Goal: Transaction & Acquisition: Purchase product/service

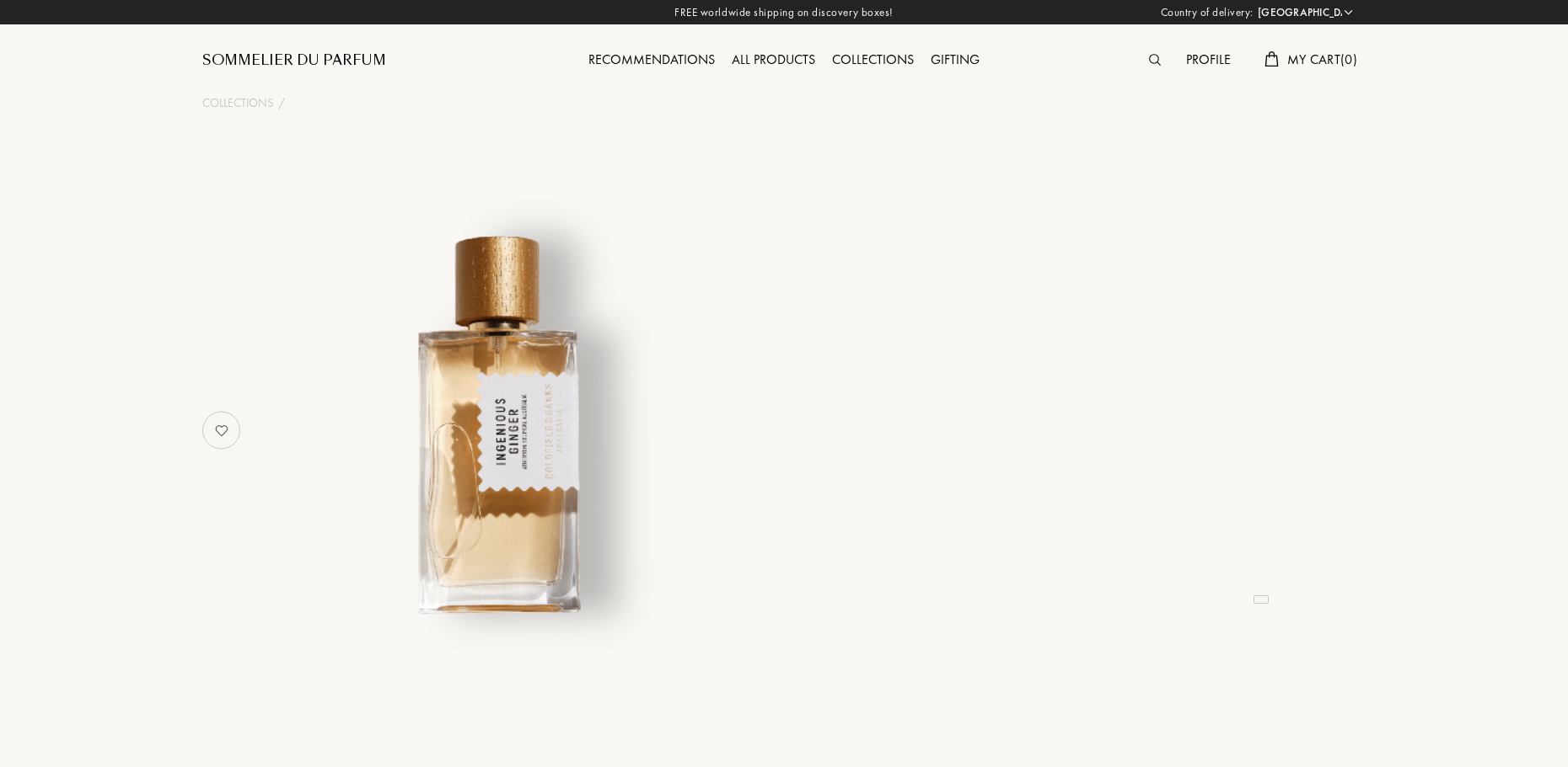
select select "FR"
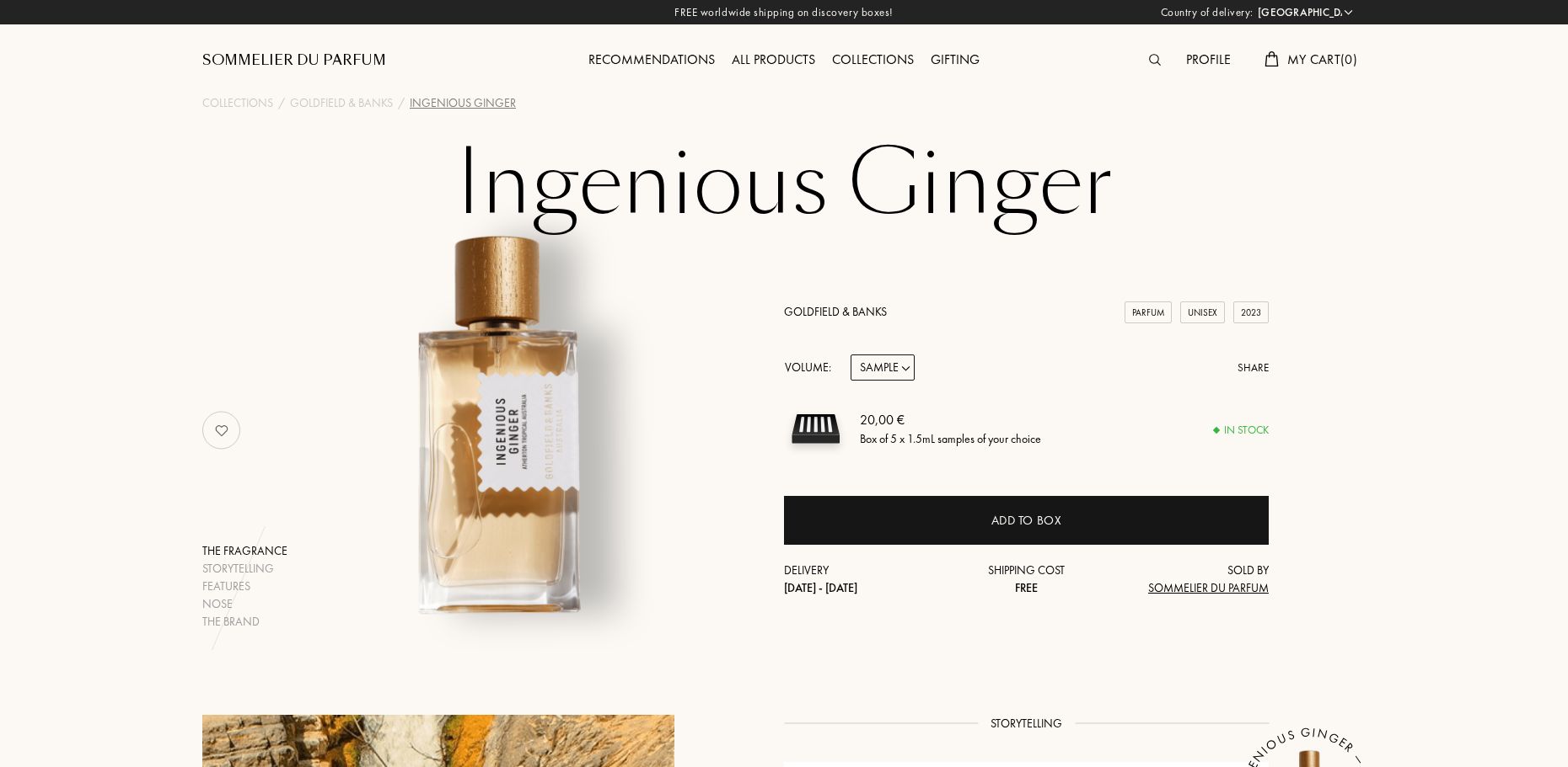
click at [880, 369] on select "Sample 10mL 50mL 100mL" at bounding box center [882, 367] width 64 height 26
select select "2"
click at [851, 354] on select "Sample 10mL 50mL 100mL" at bounding box center [882, 367] width 64 height 26
select select "2"
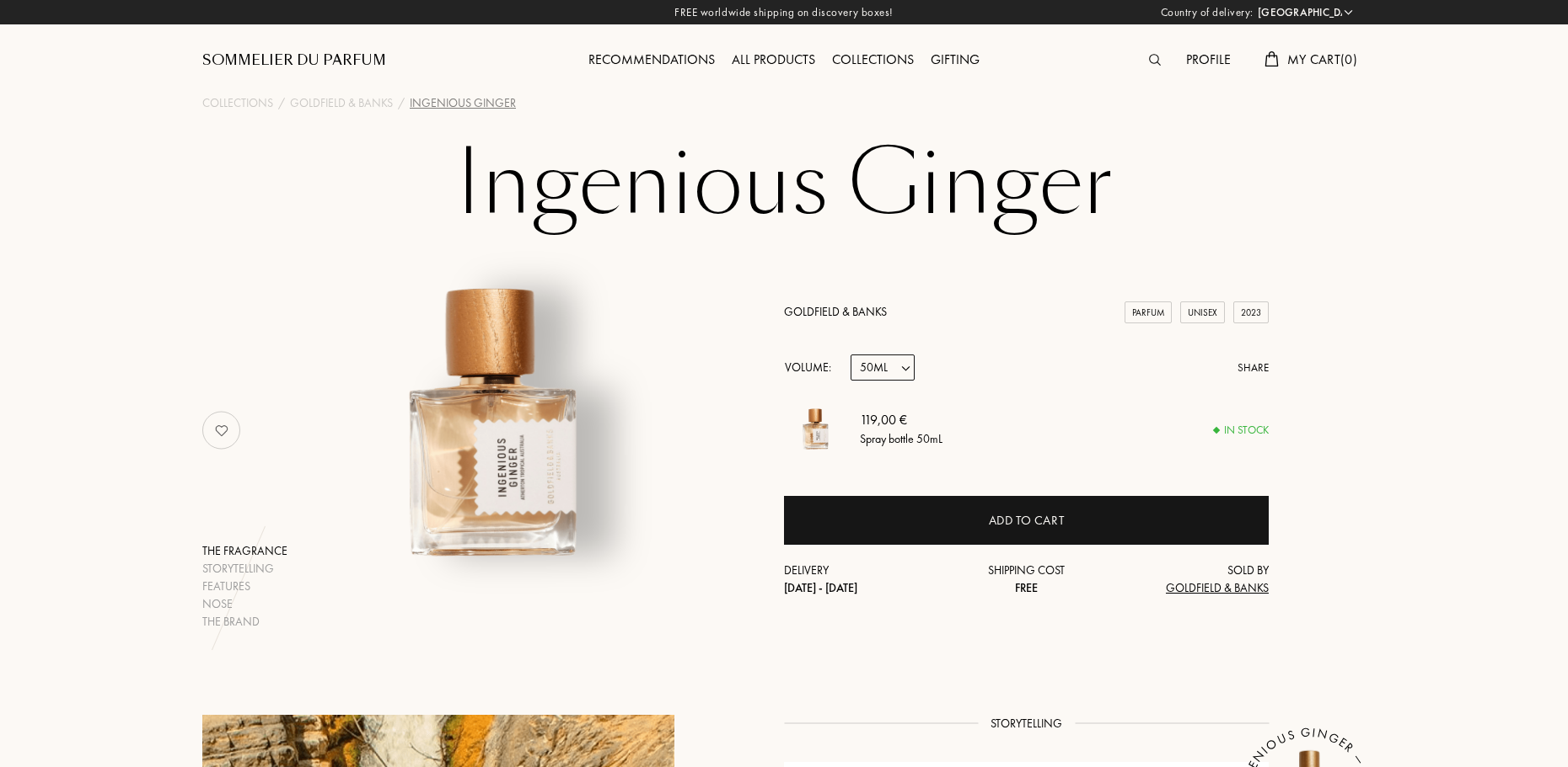
click at [848, 365] on div "Volume: Sample 10mL 50mL 100mL Share" at bounding box center [1027, 367] width 485 height 26
drag, startPoint x: 859, startPoint y: 366, endPoint x: 865, endPoint y: 380, distance: 15.2
click at [859, 366] on select "Sample 10mL 50mL 100mL" at bounding box center [882, 367] width 64 height 26
select select "3"
click at [851, 354] on select "Sample 10mL 50mL 100mL" at bounding box center [882, 367] width 64 height 26
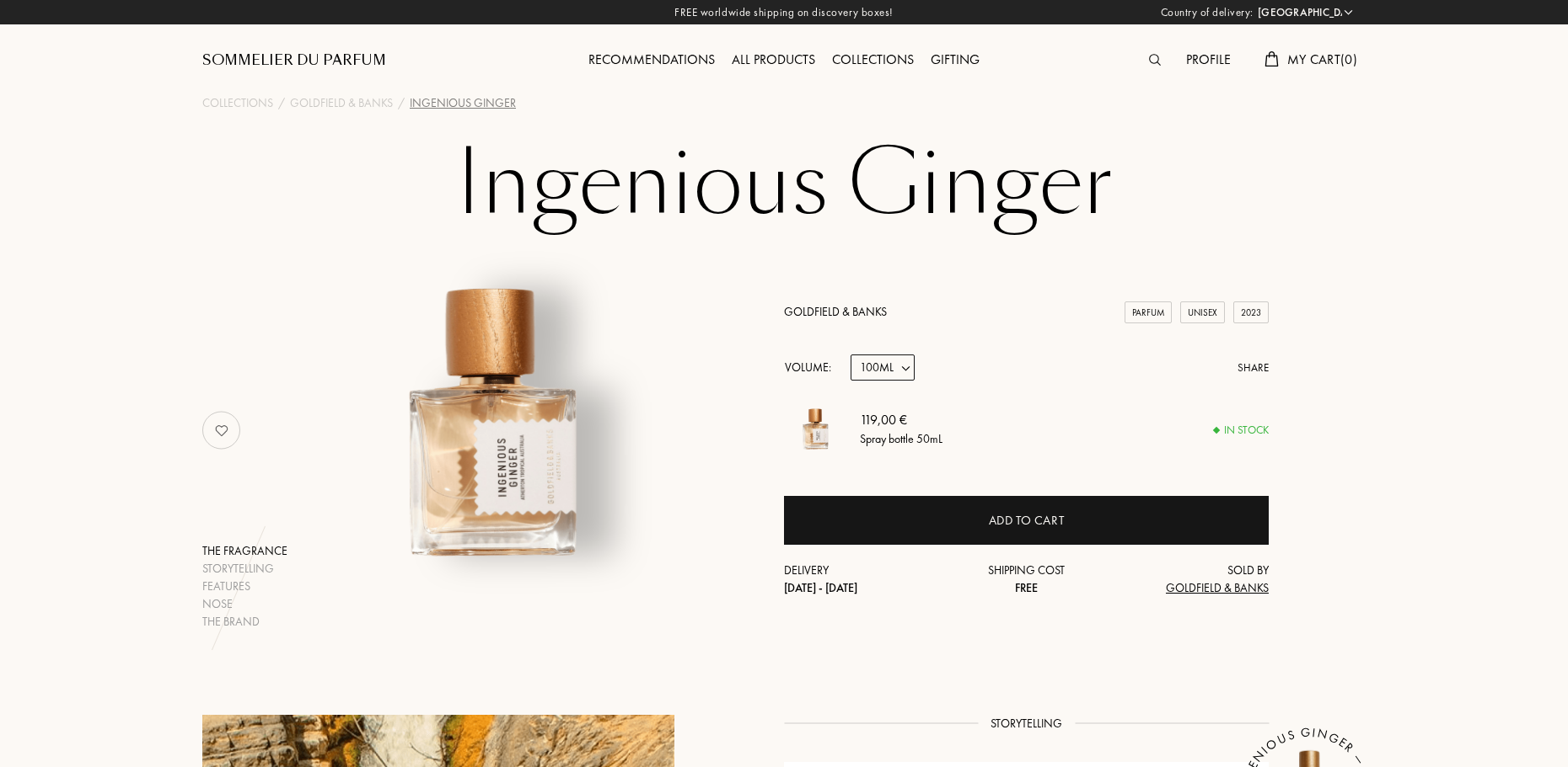
select select "3"
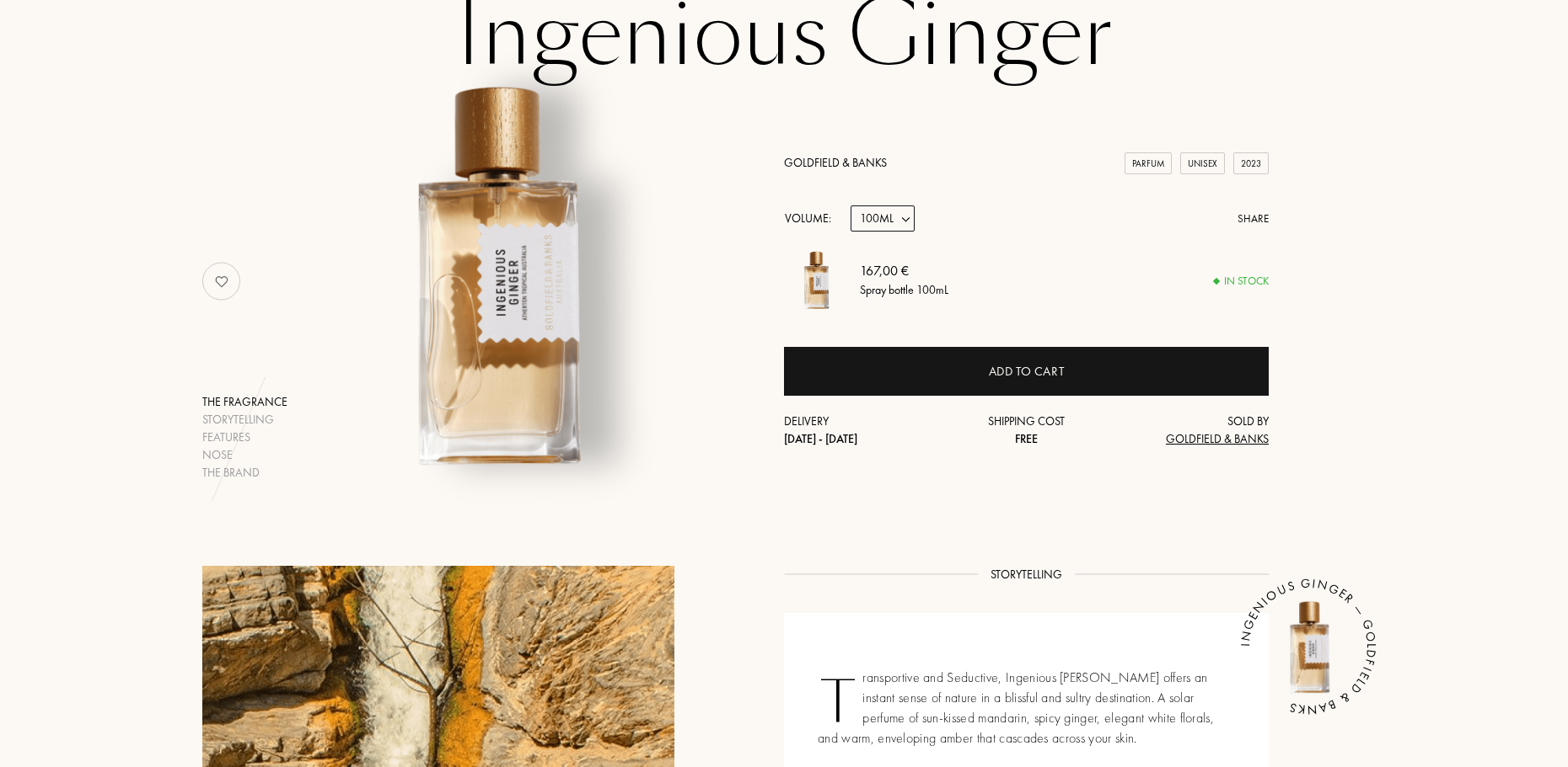
scroll to position [168, 0]
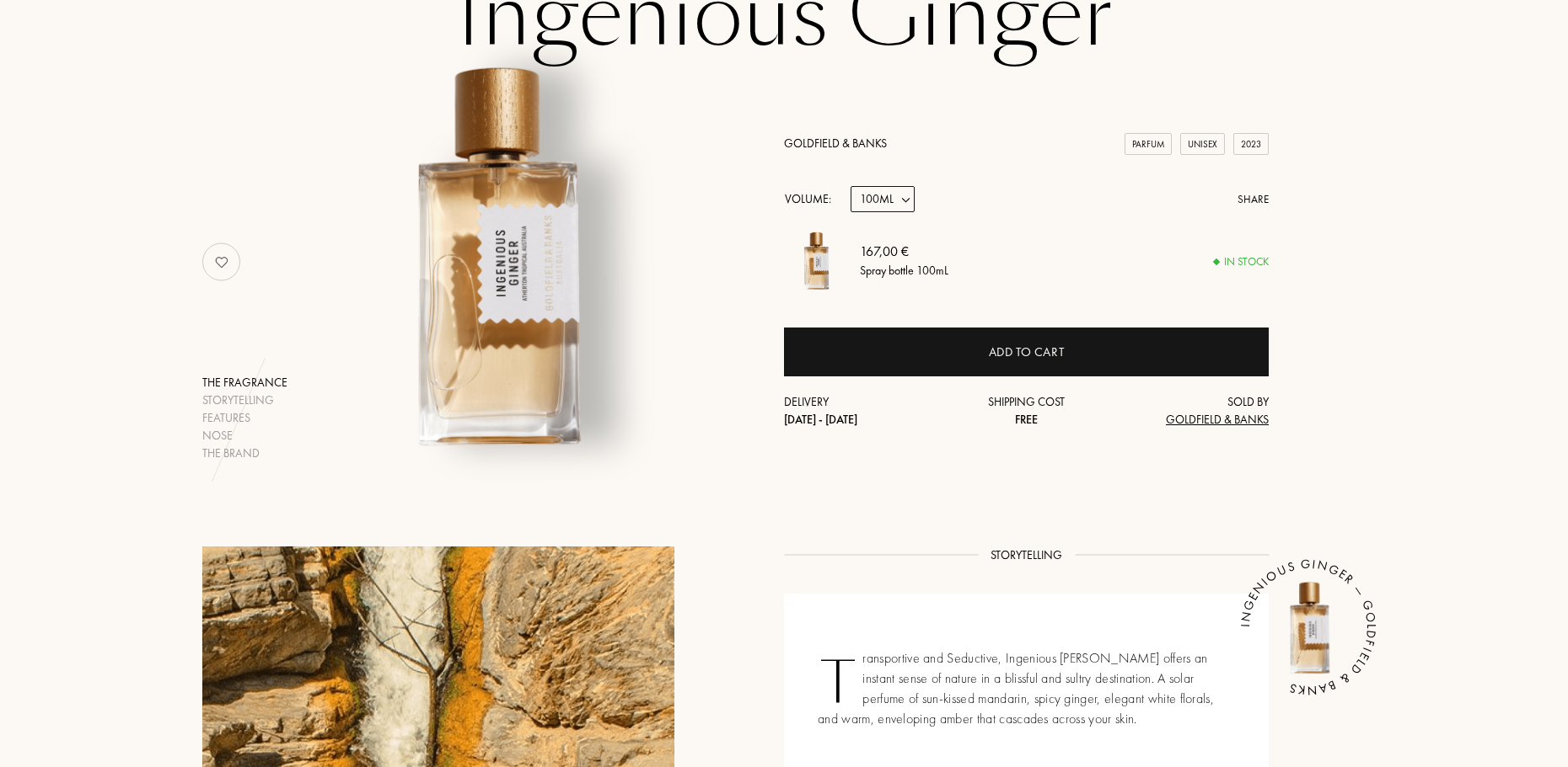
click at [1281, 302] on div "The fragrance Storytelling Features Nose The brand Goldfield & Banks Parfum Uni…" at bounding box center [784, 262] width 1188 height 400
click at [897, 201] on select "Sample 10mL 50mL 100mL" at bounding box center [882, 199] width 64 height 26
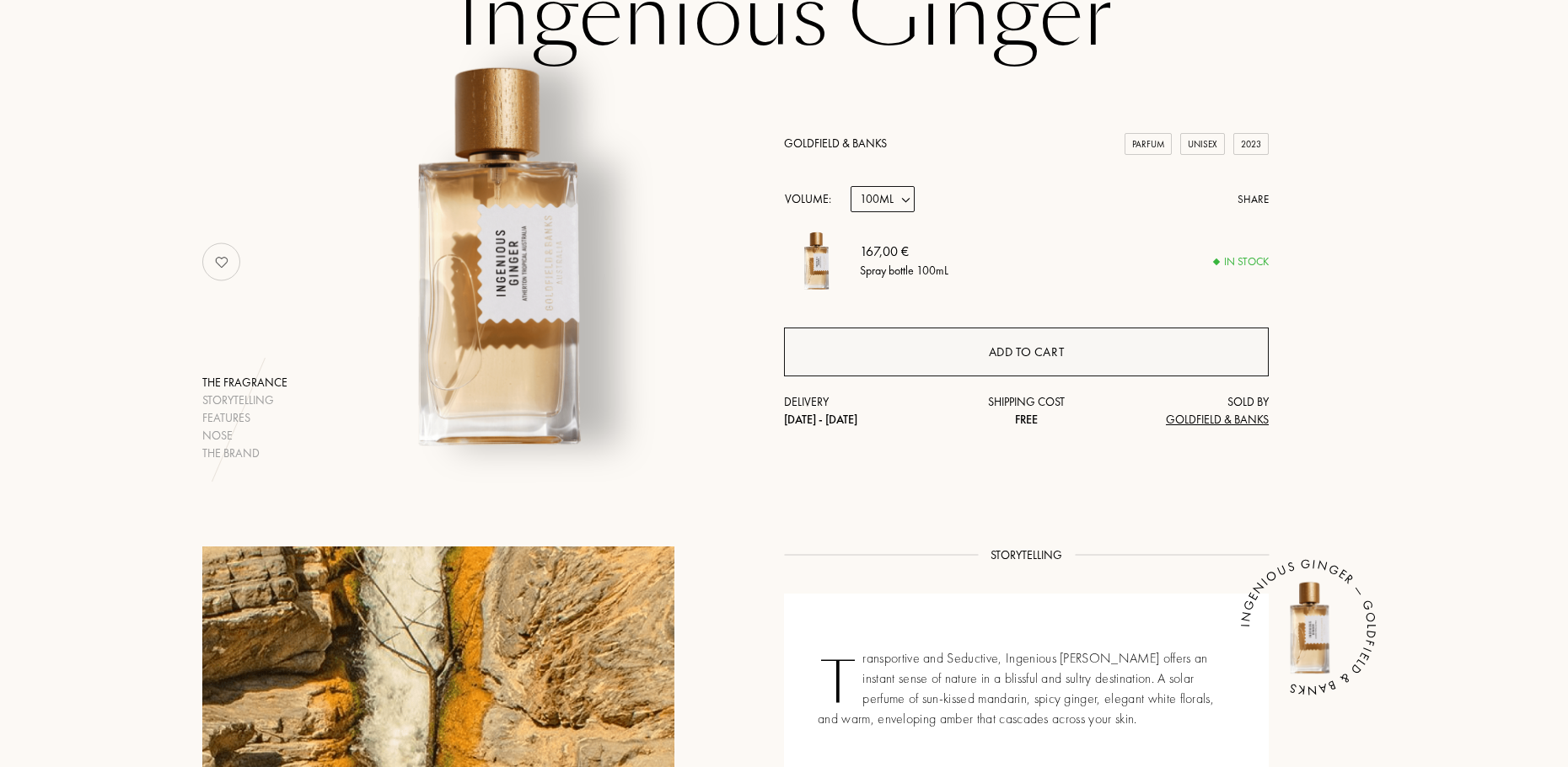
click at [1061, 362] on div "Add to cart" at bounding box center [1027, 352] width 485 height 49
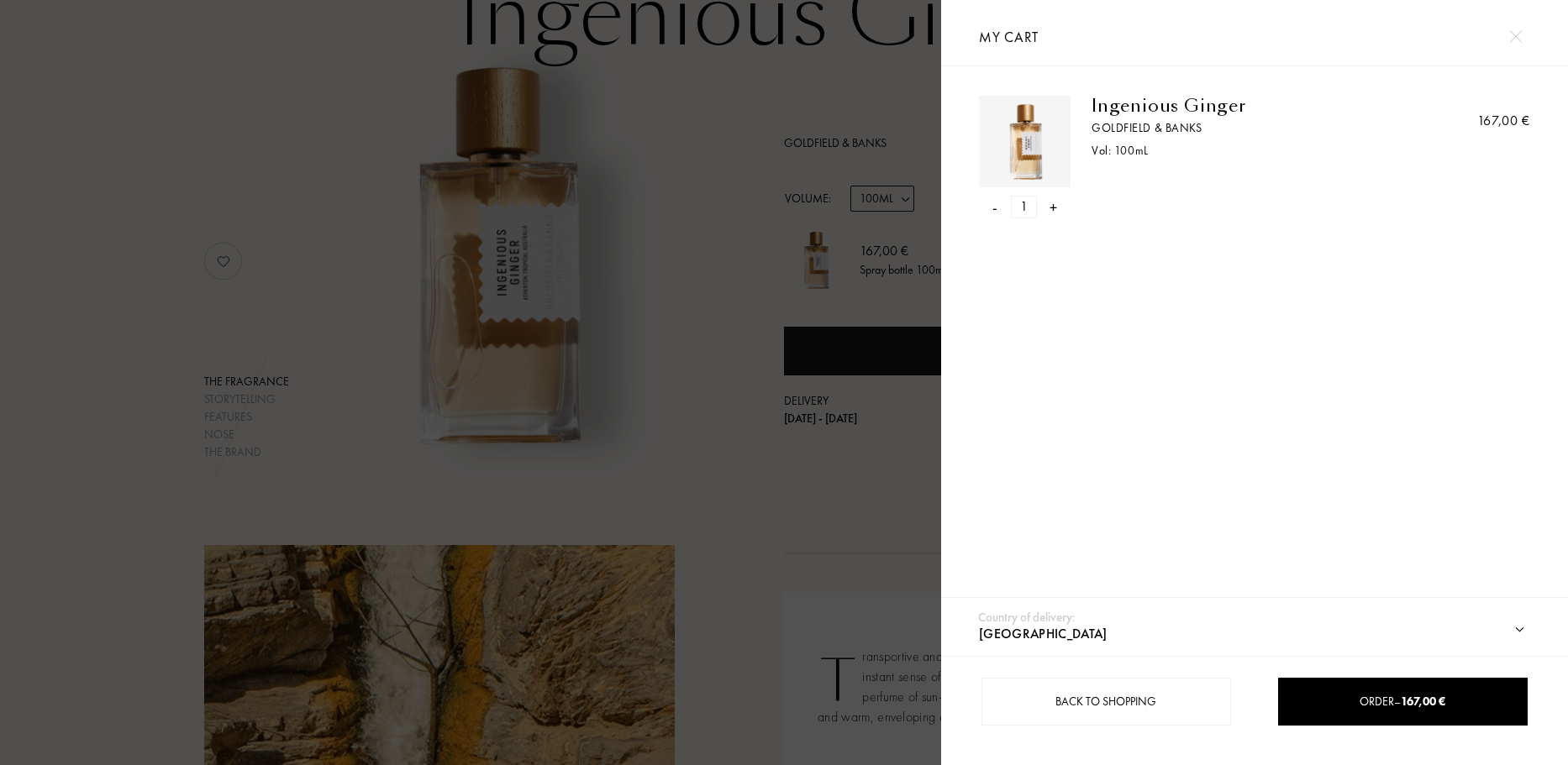
click at [1290, 625] on select "[GEOGRAPHIC_DATA] [GEOGRAPHIC_DATA] [GEOGRAPHIC_DATA] [GEOGRAPHIC_DATA] [GEOGRA…" at bounding box center [1263, 634] width 578 height 43
click at [1282, 650] on select "[GEOGRAPHIC_DATA] [GEOGRAPHIC_DATA] [GEOGRAPHIC_DATA] [GEOGRAPHIC_DATA] [GEOGRA…" at bounding box center [1263, 634] width 578 height 43
click at [1341, 681] on div "Order – 167,00 €" at bounding box center [1403, 702] width 249 height 48
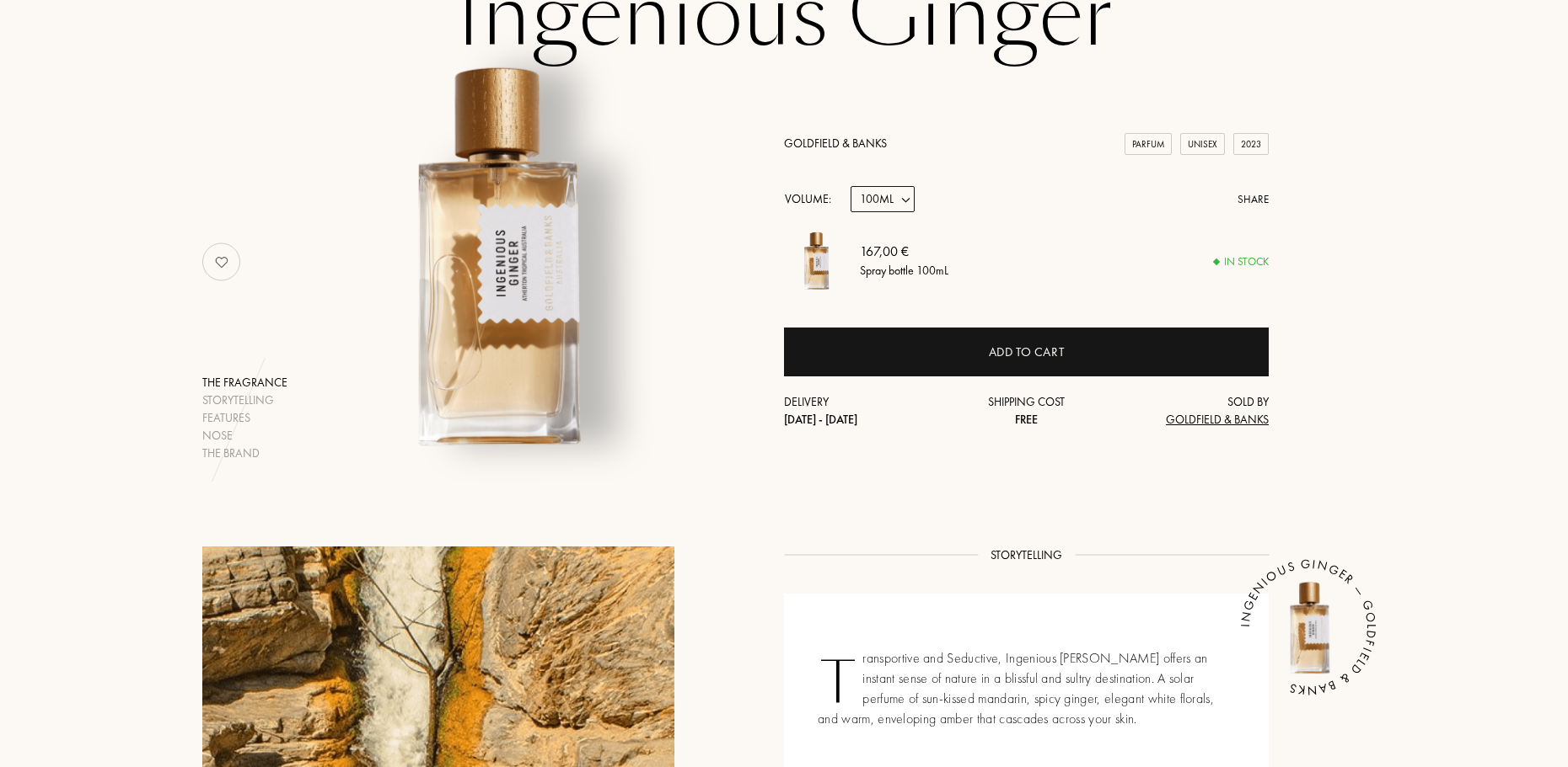
click at [894, 194] on select "Sample 10mL 50mL 100mL" at bounding box center [882, 199] width 64 height 26
select select "2"
click at [851, 186] on select "Sample 10mL 50mL 100mL" at bounding box center [882, 199] width 64 height 26
select select "2"
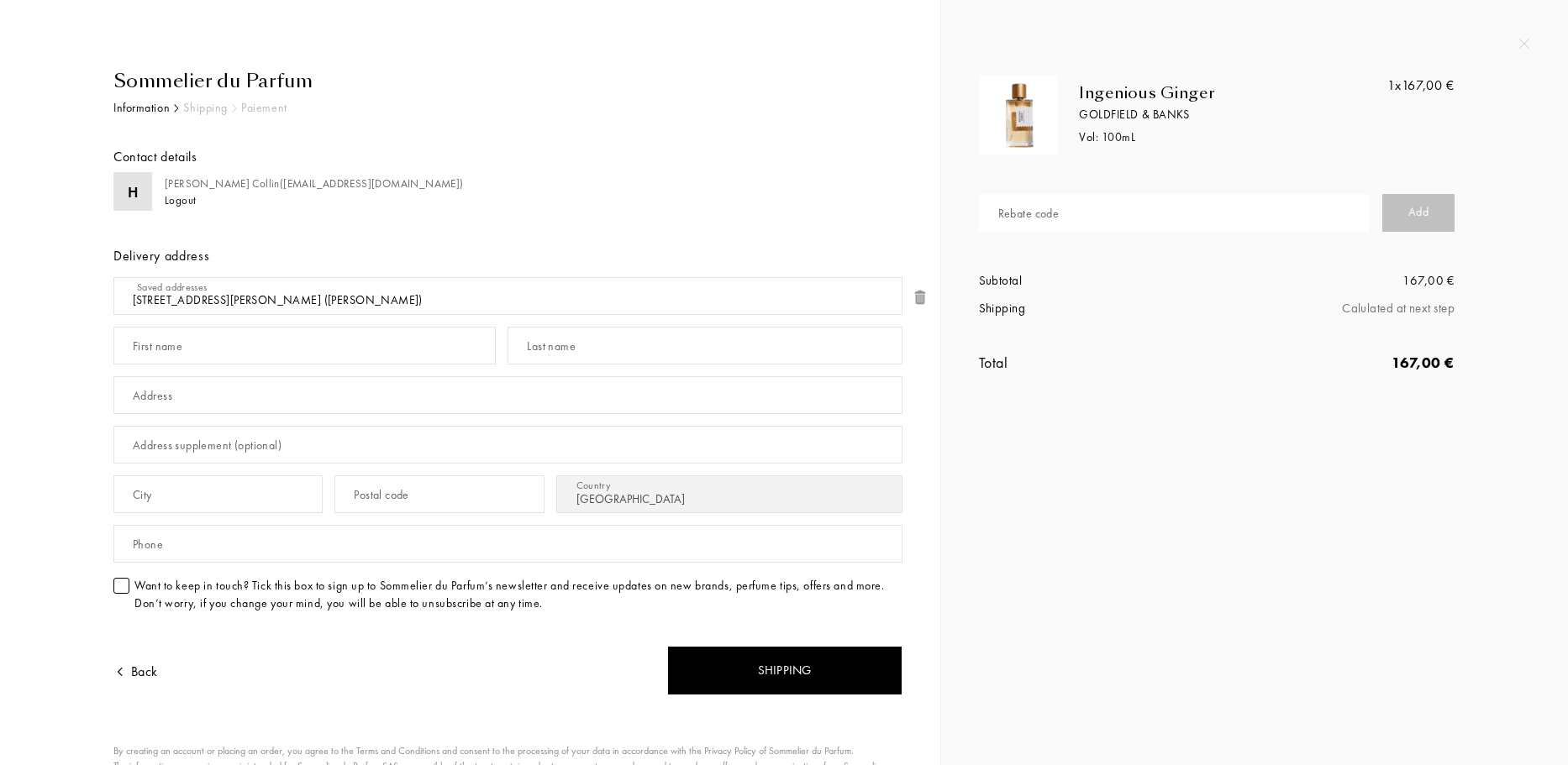
select select "FR"
click at [1157, 221] on input "text" at bounding box center [1174, 212] width 390 height 38
type input "YK8PF-8LPJF"
click at [1443, 221] on div "Add" at bounding box center [1418, 212] width 72 height 38
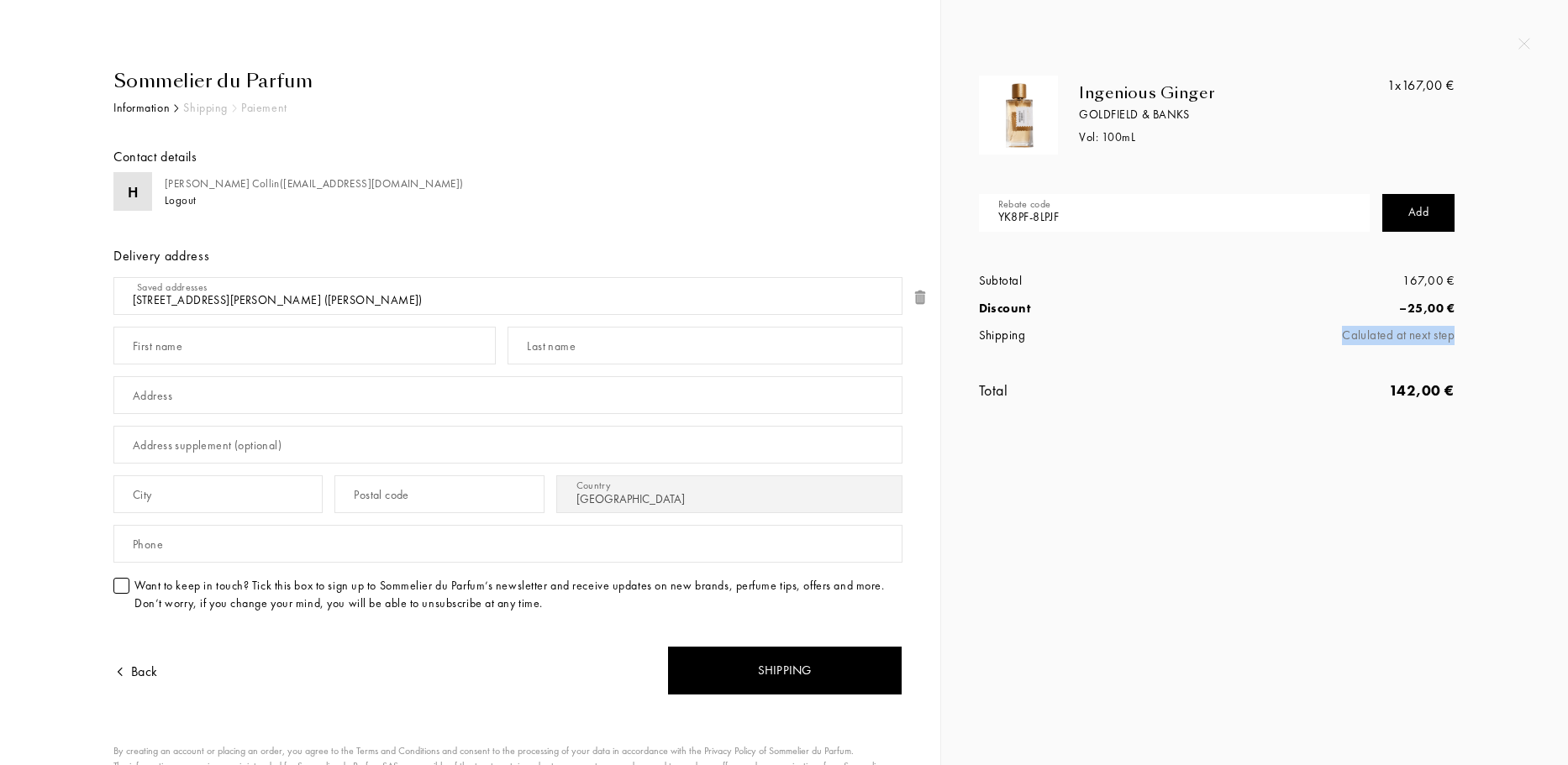
drag, startPoint x: 1320, startPoint y: 344, endPoint x: 1466, endPoint y: 351, distance: 146.2
click at [1466, 353] on div "Ingenious Ginger Goldfield & Banks Vol: 100 mL 1x 167,00 € Rebate code YK8PF-8L…" at bounding box center [1223, 256] width 513 height 360
click at [1506, 311] on div "Ingenious Ginger Goldfield & Banks Vol: 100 mL 1x 167,00 € Rebate code YK8PF-8L…" at bounding box center [1241, 256] width 551 height 360
click at [1297, 359] on div "Subtotal 167,00 € Discount – 25,00 € Shipping Calulated at next step" at bounding box center [1216, 308] width 475 height 108
drag, startPoint x: 1163, startPoint y: 538, endPoint x: 1179, endPoint y: 541, distance: 16.3
